Goal: Complete application form

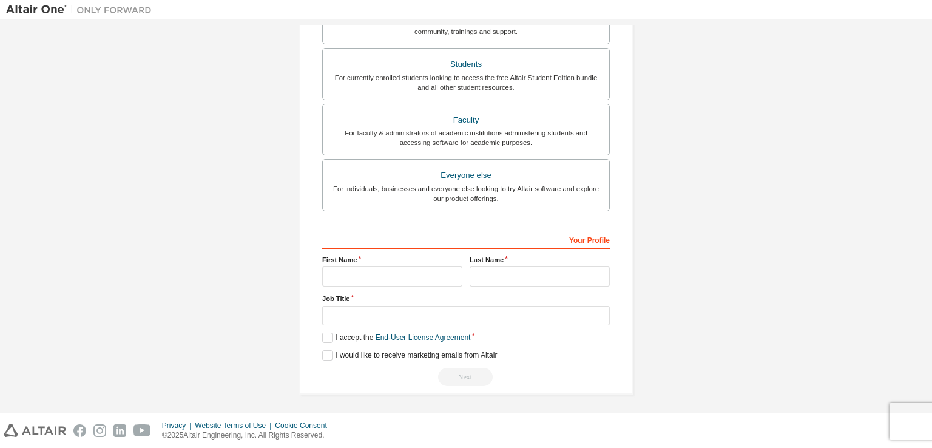
scroll to position [138, 0]
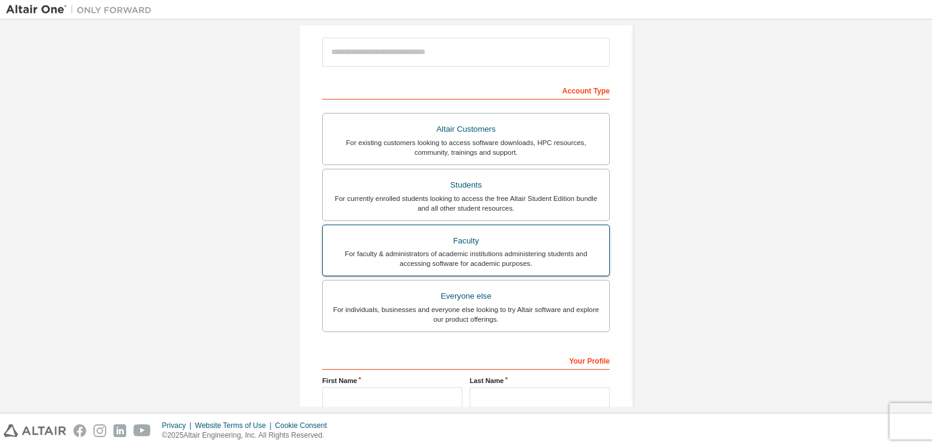
click at [434, 241] on div "Faculty" at bounding box center [466, 240] width 272 height 17
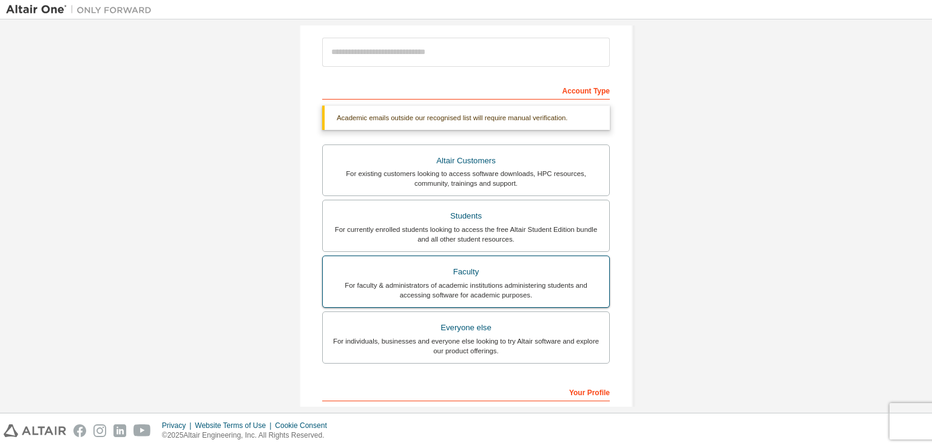
click at [429, 285] on div "For faculty & administrators of academic institutions administering students an…" at bounding box center [466, 289] width 272 height 19
click at [493, 280] on div "For faculty & administrators of academic institutions administering students an…" at bounding box center [466, 289] width 272 height 19
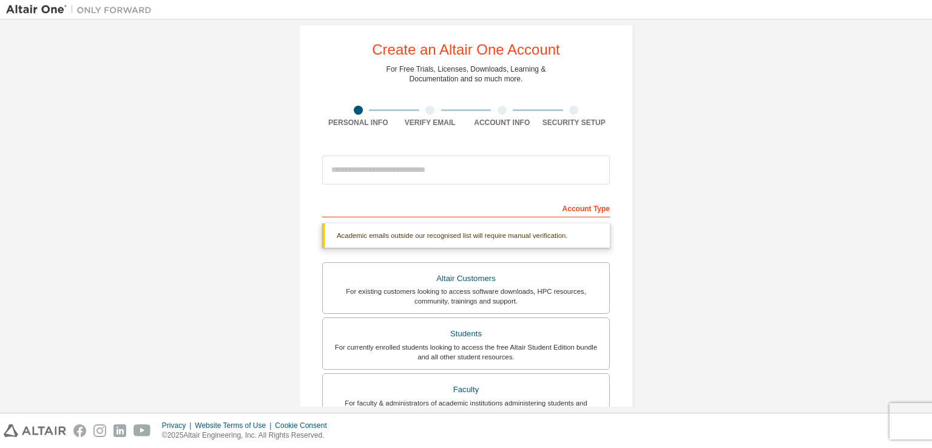
scroll to position [0, 0]
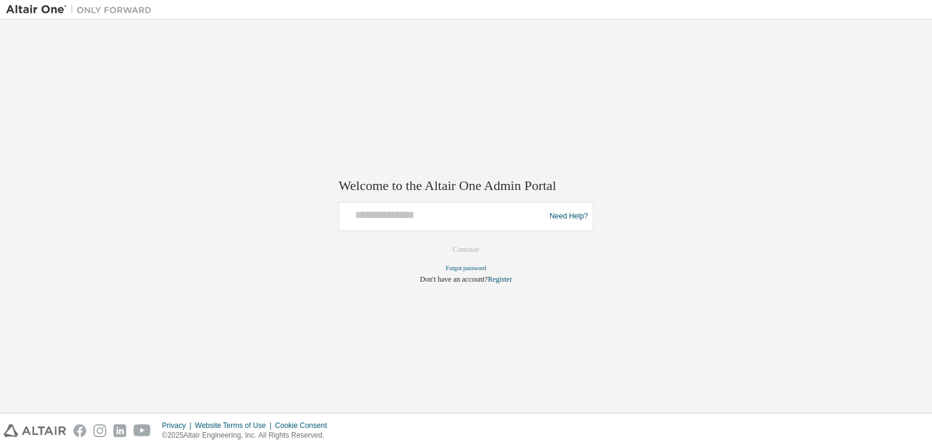
click at [342, 216] on div "Need Help?" at bounding box center [466, 216] width 255 height 29
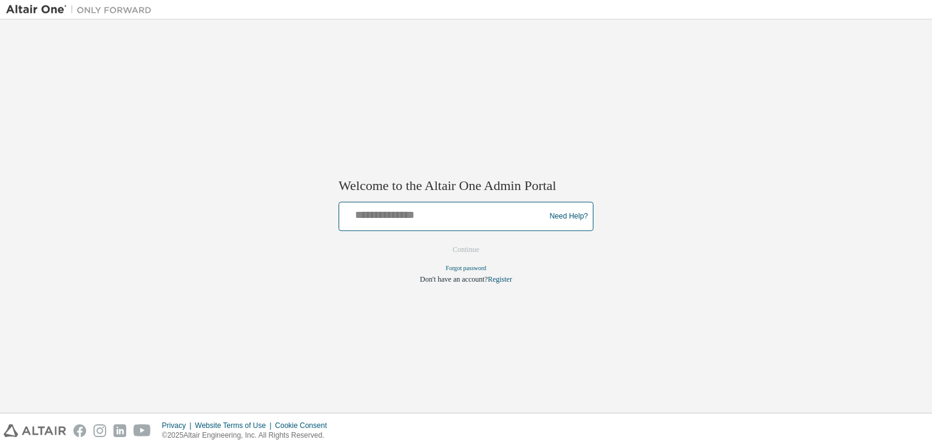
click at [377, 220] on input "text" at bounding box center [444, 214] width 200 height 18
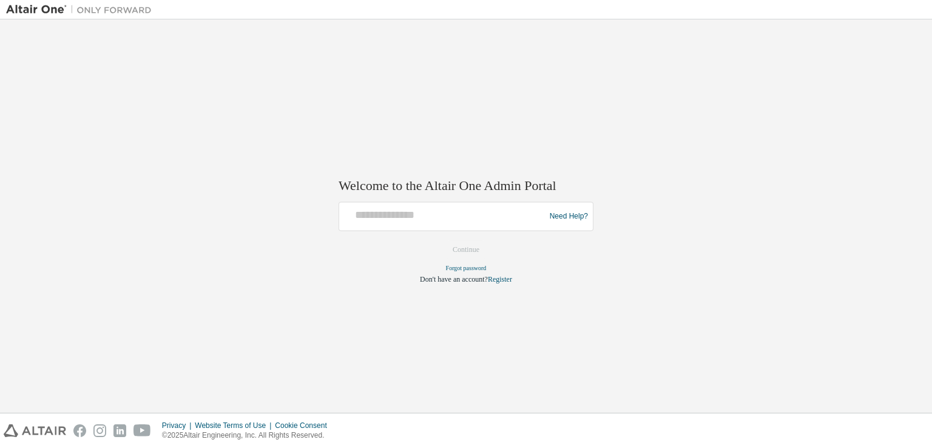
drag, startPoint x: 183, startPoint y: 105, endPoint x: 160, endPoint y: 81, distance: 33.9
click at [183, 105] on div "Welcome to the Altair One Admin Portal Need Help? Please make sure that you pro…" at bounding box center [466, 215] width 920 height 381
